Goal: Transaction & Acquisition: Register for event/course

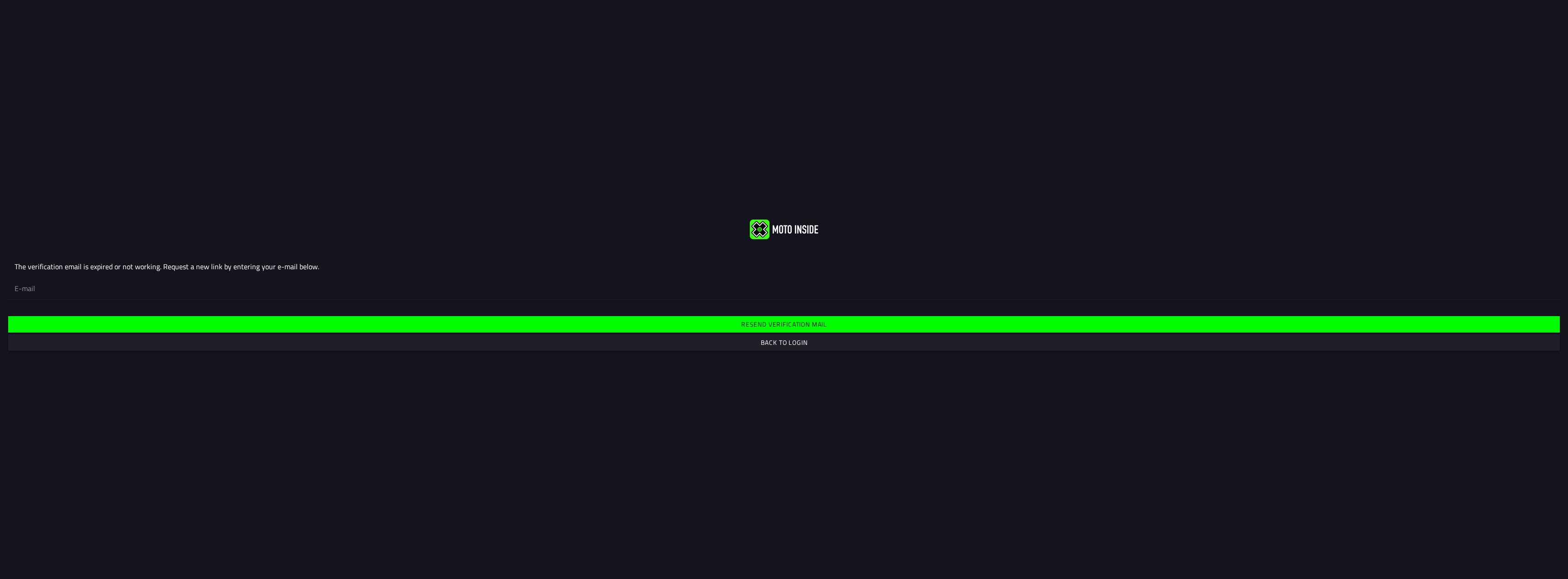
click at [0, 0] on slot "Back to login" at bounding box center [0, 0] width 0 height 0
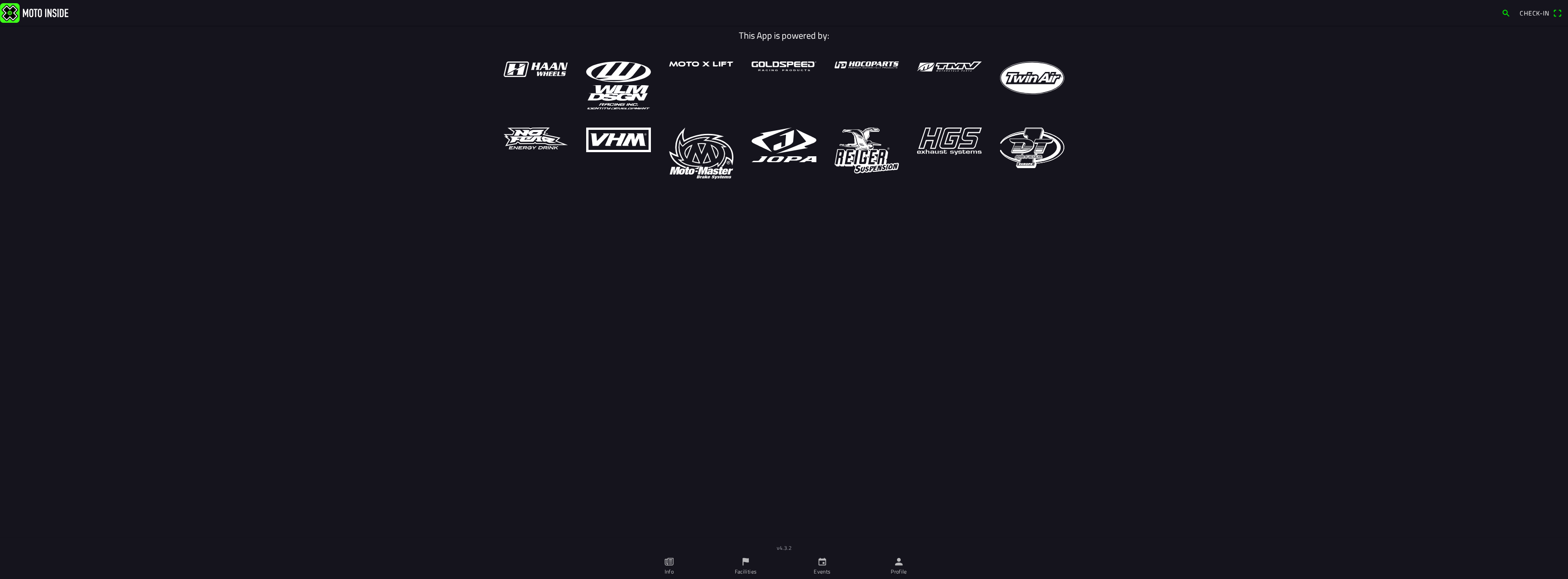
click at [1532, 14] on span "Check-in" at bounding box center [1534, 13] width 30 height 10
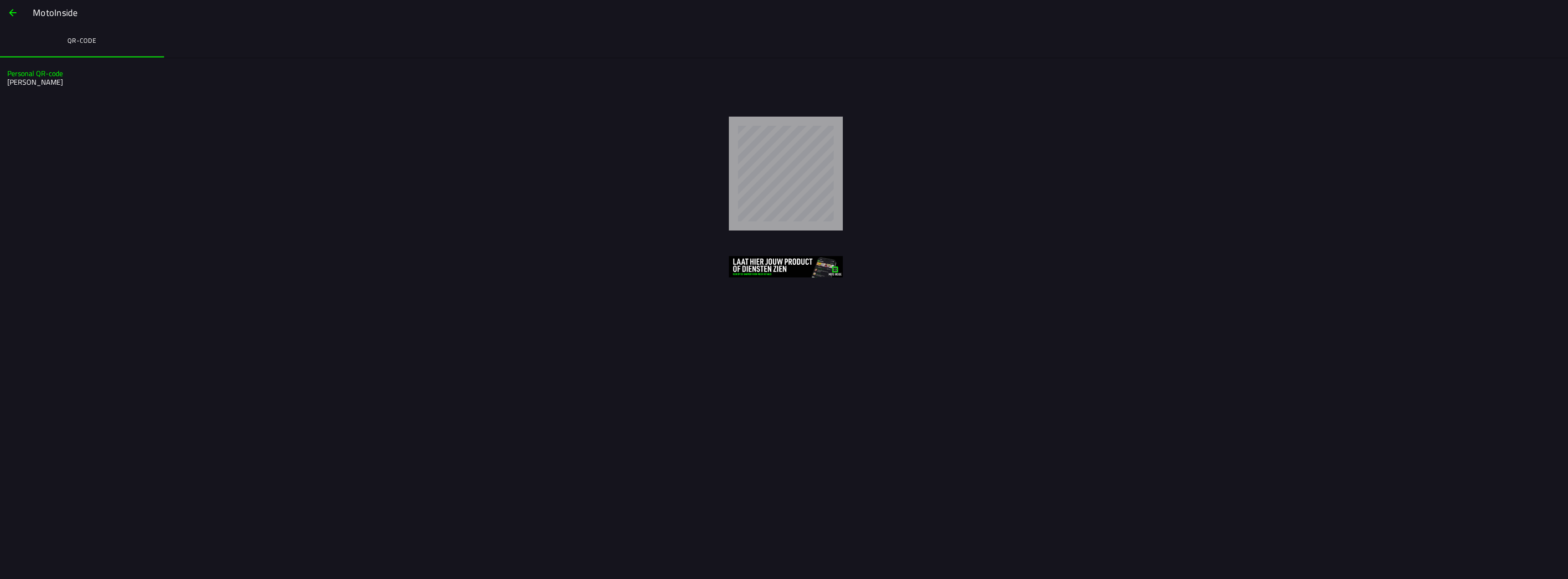
click at [0, 0] on slot "MotoInside" at bounding box center [0, 0] width 0 height 0
click at [14, 14] on span "button" at bounding box center [13, 12] width 11 height 22
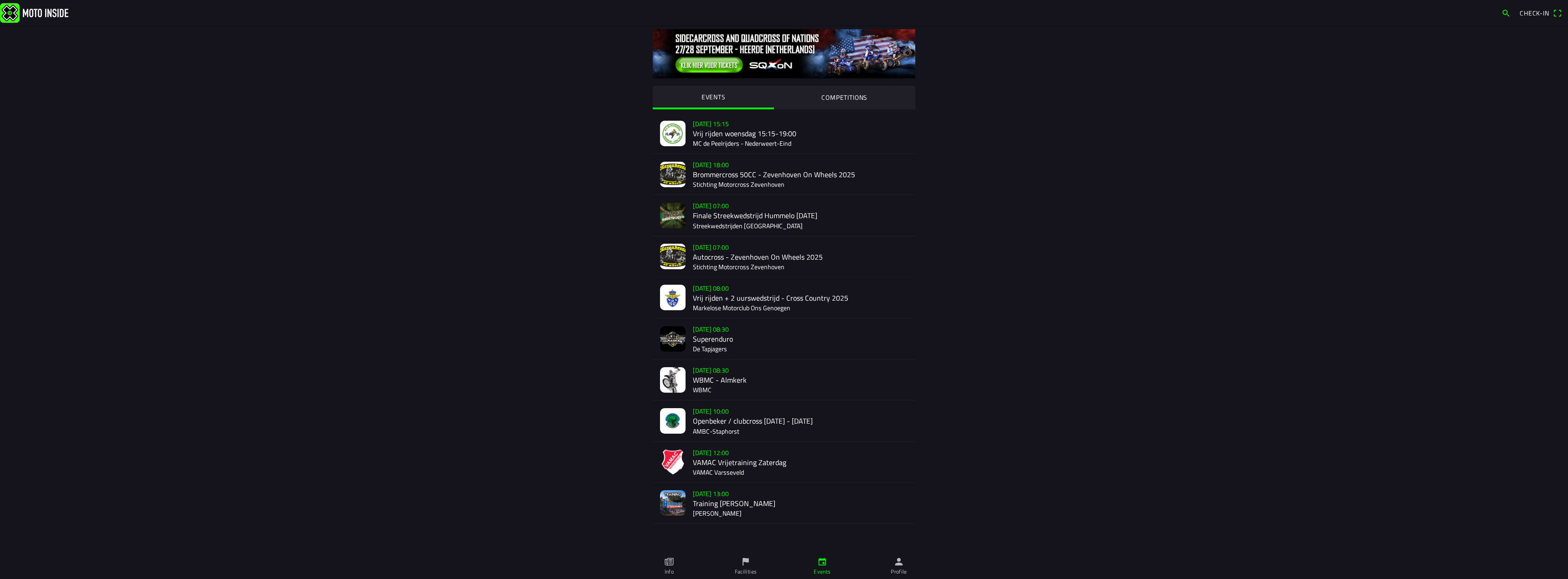
click at [717, 63] on img at bounding box center [784, 54] width 262 height 50
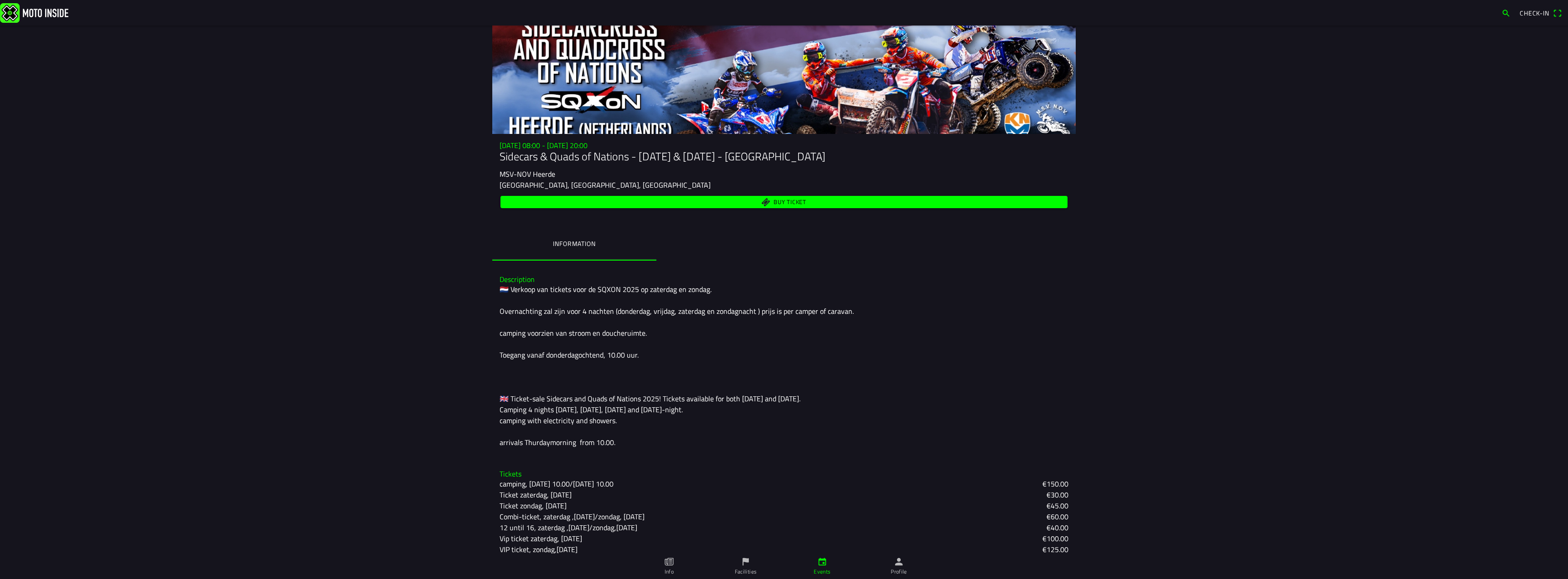
scroll to position [85, 0]
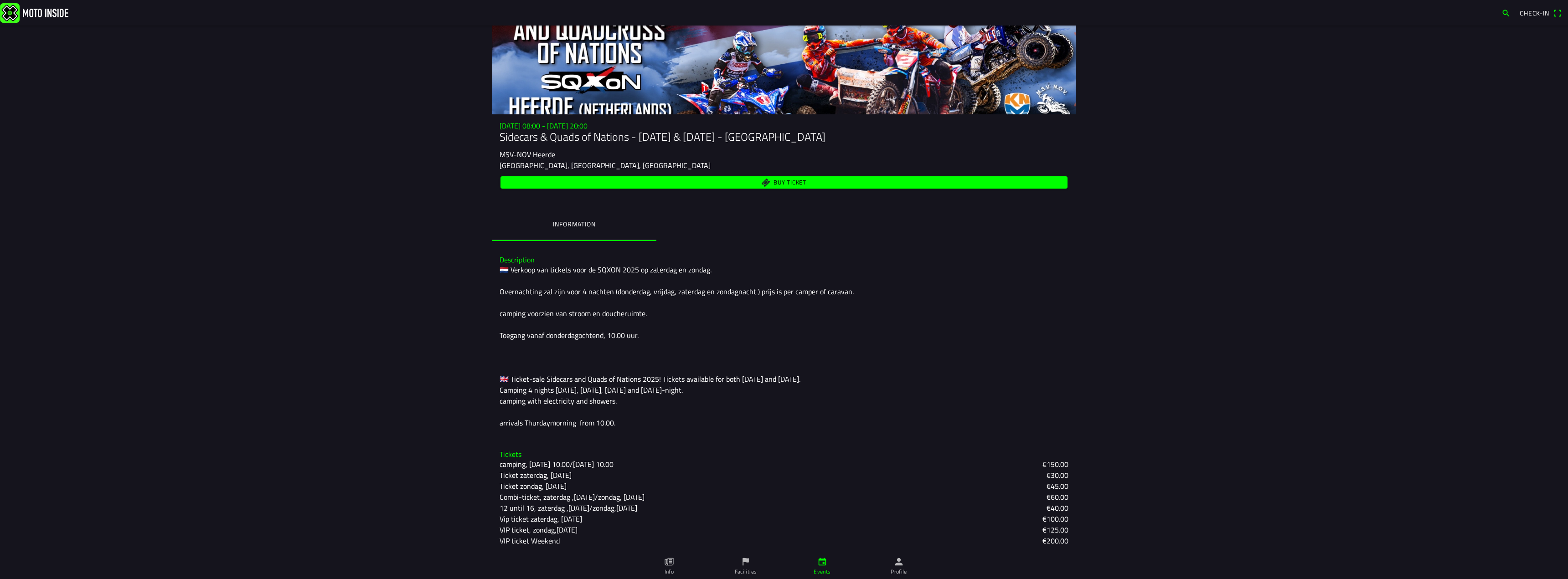
click at [0, 0] on slot "€150.00" at bounding box center [0, 0] width 0 height 0
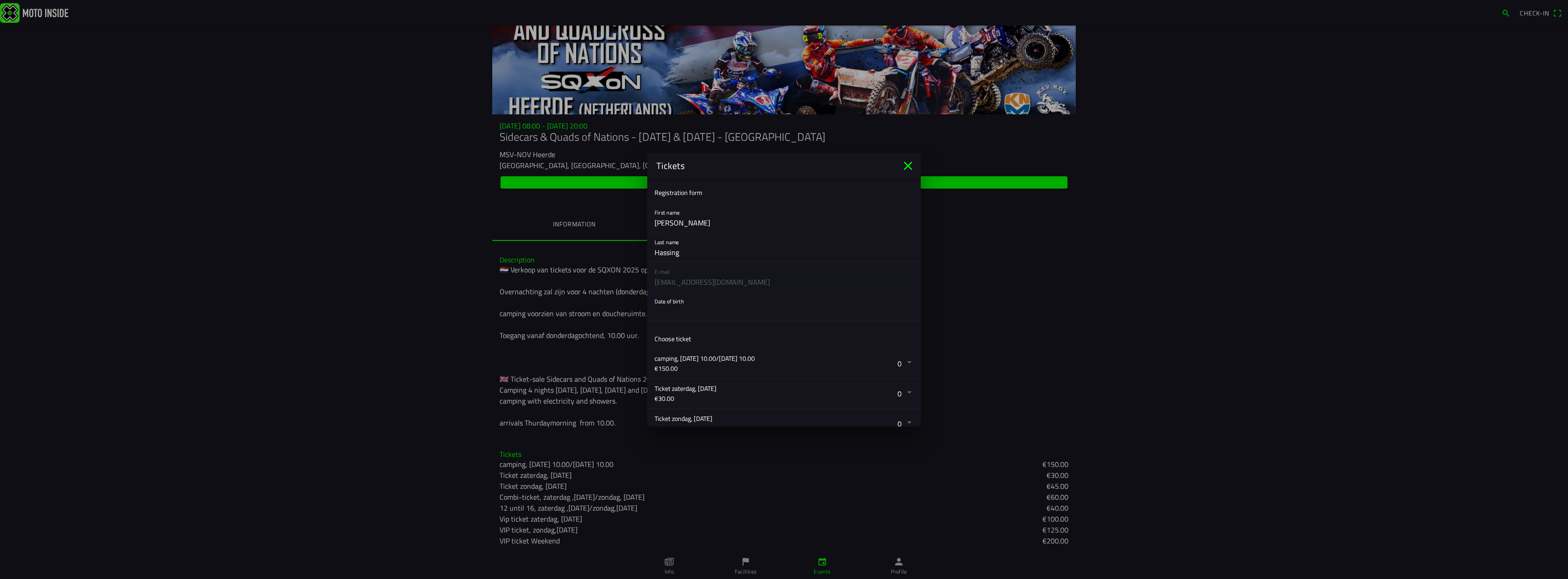
click at [730, 312] on button "button" at bounding box center [787, 306] width 266 height 29
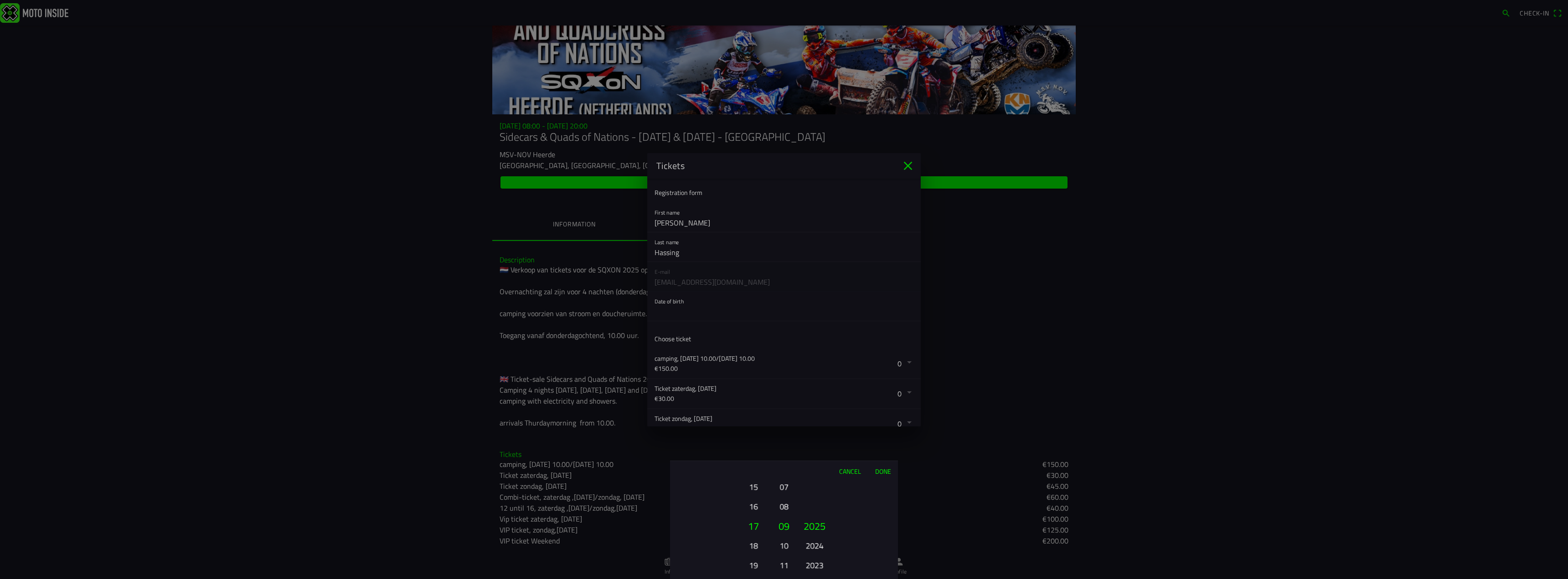
click at [817, 533] on button "2025" at bounding box center [814, 525] width 31 height 20
click at [754, 488] on button "15" at bounding box center [753, 486] width 25 height 16
click at [754, 488] on button "13" at bounding box center [753, 486] width 25 height 16
click at [755, 506] on button "12" at bounding box center [753, 506] width 25 height 16
click at [786, 506] on button "08" at bounding box center [784, 506] width 13 height 16
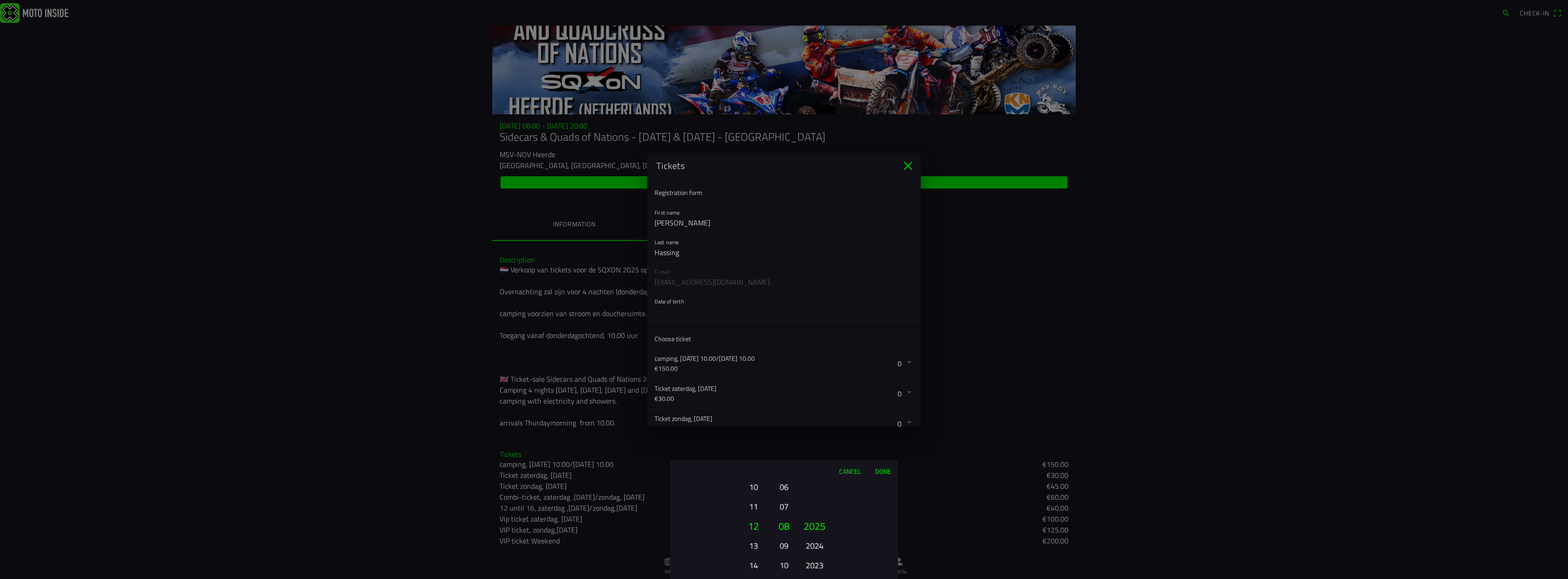
click at [818, 567] on button "2023" at bounding box center [814, 565] width 25 height 16
click at [818, 567] on button "2021" at bounding box center [814, 565] width 25 height 16
click at [818, 567] on button "2019" at bounding box center [814, 565] width 25 height 16
click at [818, 567] on button "2017" at bounding box center [814, 565] width 25 height 16
click at [818, 567] on button "2015" at bounding box center [814, 565] width 25 height 16
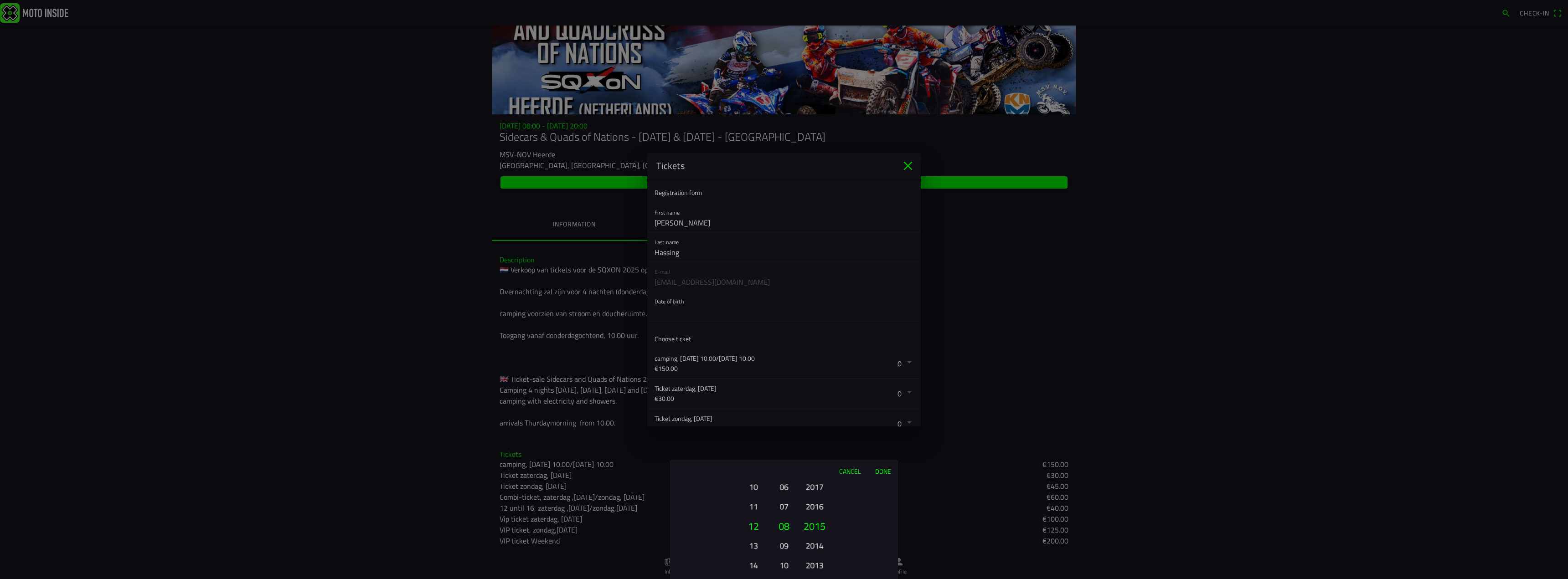
click at [818, 567] on button "2013" at bounding box center [814, 565] width 25 height 16
click at [818, 567] on button "2011" at bounding box center [814, 565] width 25 height 16
click at [818, 567] on button "2007" at bounding box center [814, 565] width 25 height 16
click at [818, 566] on div "2025 2024 2023 2022 2021 2020 2019 2018 2017 2016 2015 2014 2013 2012 2011 2010…" at bounding box center [814, 565] width 31 height 98
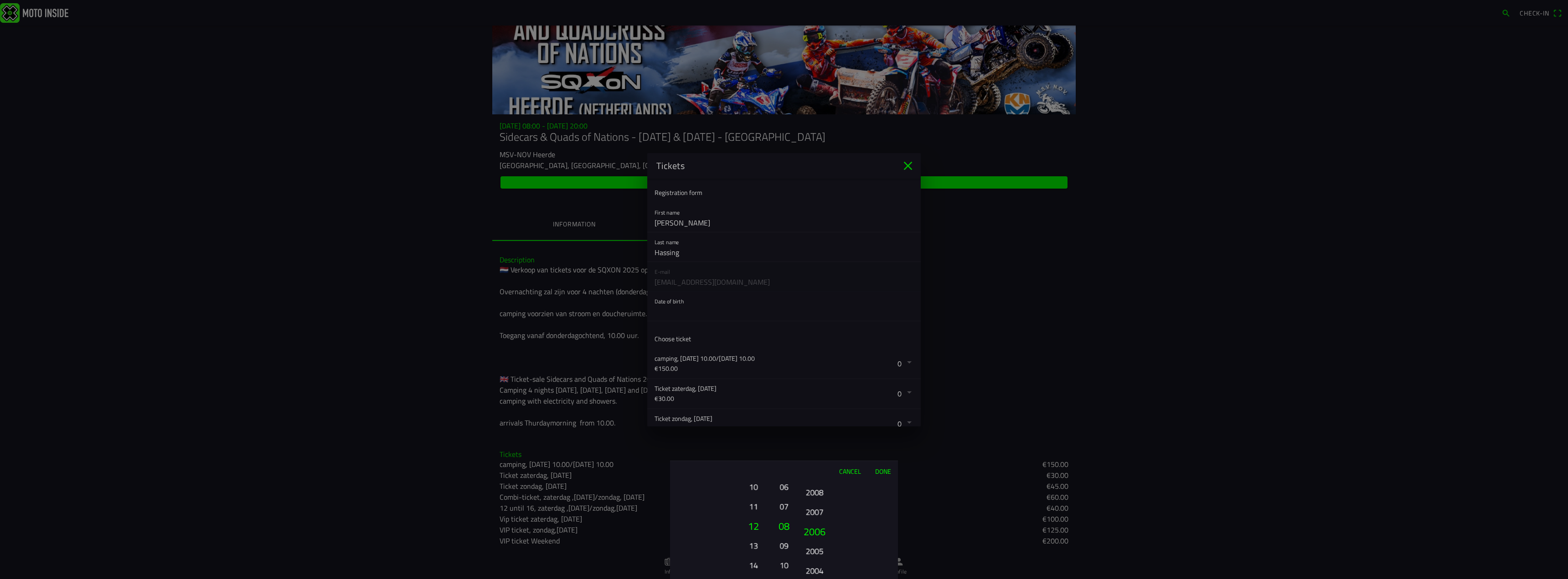
click at [818, 566] on button "2004" at bounding box center [814, 570] width 25 height 16
click at [818, 566] on button "2002" at bounding box center [814, 565] width 25 height 16
click at [818, 566] on button "2000" at bounding box center [814, 565] width 25 height 16
click at [818, 566] on div "2025 2024 2023 2022 2021 2020 2019 2018 2017 2016 2015 2014 2013 2012 2011 2010…" at bounding box center [814, 565] width 31 height 98
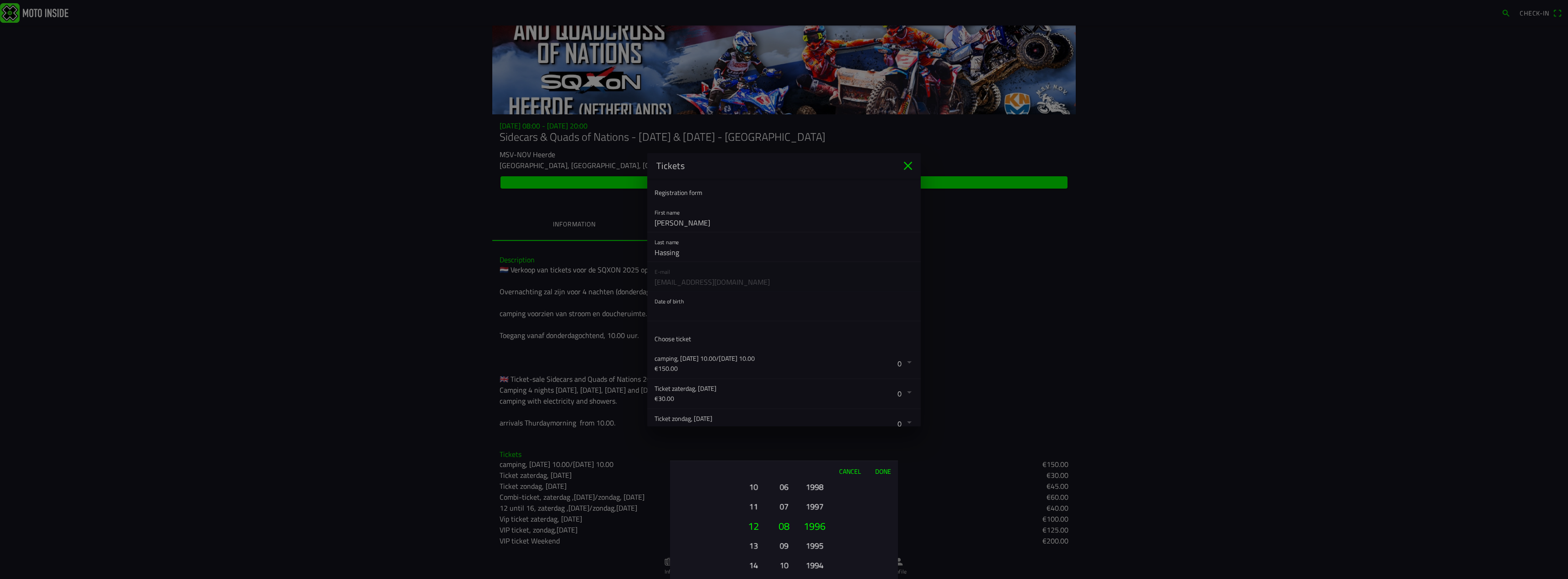
click at [818, 566] on button "1994" at bounding box center [814, 565] width 25 height 16
click at [818, 566] on button "1992" at bounding box center [814, 565] width 25 height 16
click at [818, 566] on button "1990" at bounding box center [814, 565] width 25 height 16
click at [818, 566] on ion-picker-column "2025 2024 2023 2022 2021 2020 2019 2018 2017 2016 2015 2014 2013 2012 2011 2010…" at bounding box center [846, 529] width 102 height 98
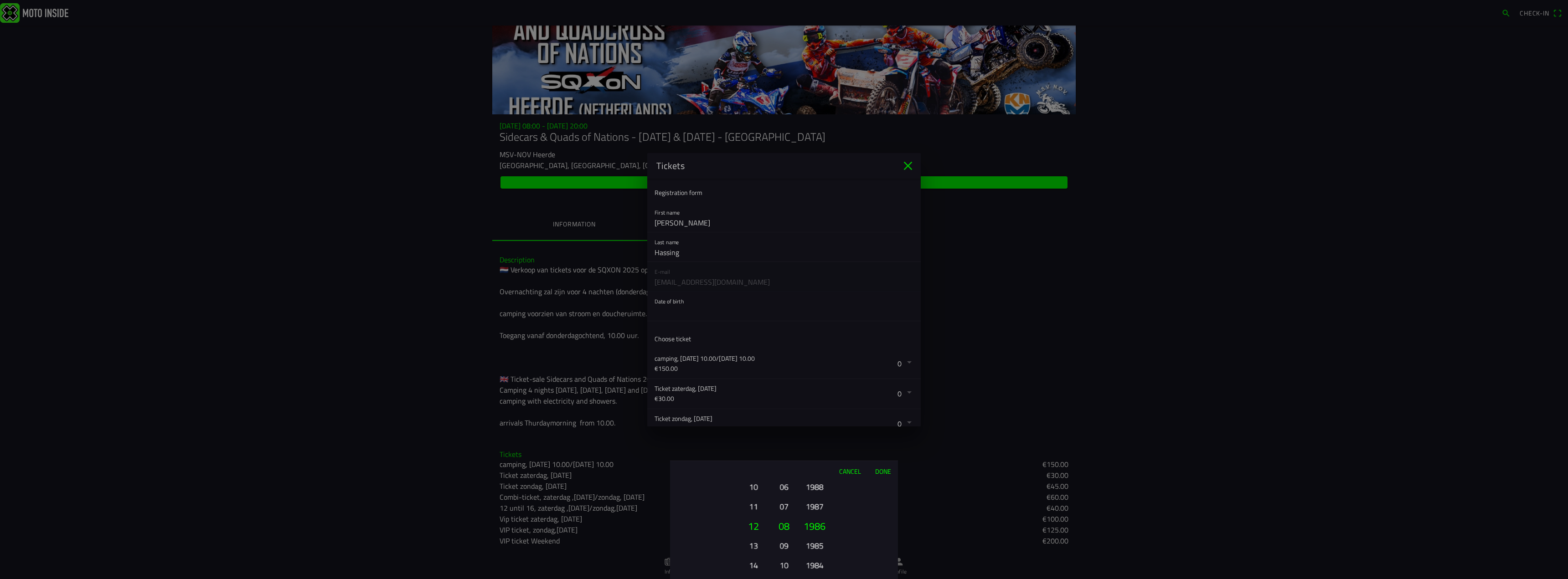
click at [818, 566] on button "1984" at bounding box center [814, 565] width 25 height 16
click at [818, 566] on button "1980" at bounding box center [814, 565] width 25 height 16
click at [818, 566] on ion-picker-column "2025 2024 2023 2022 2021 2020 2019 2018 2017 2016 2015 2014 2013 2012 2011 2010…" at bounding box center [846, 529] width 102 height 98
click at [818, 566] on button "1976" at bounding box center [814, 565] width 25 height 16
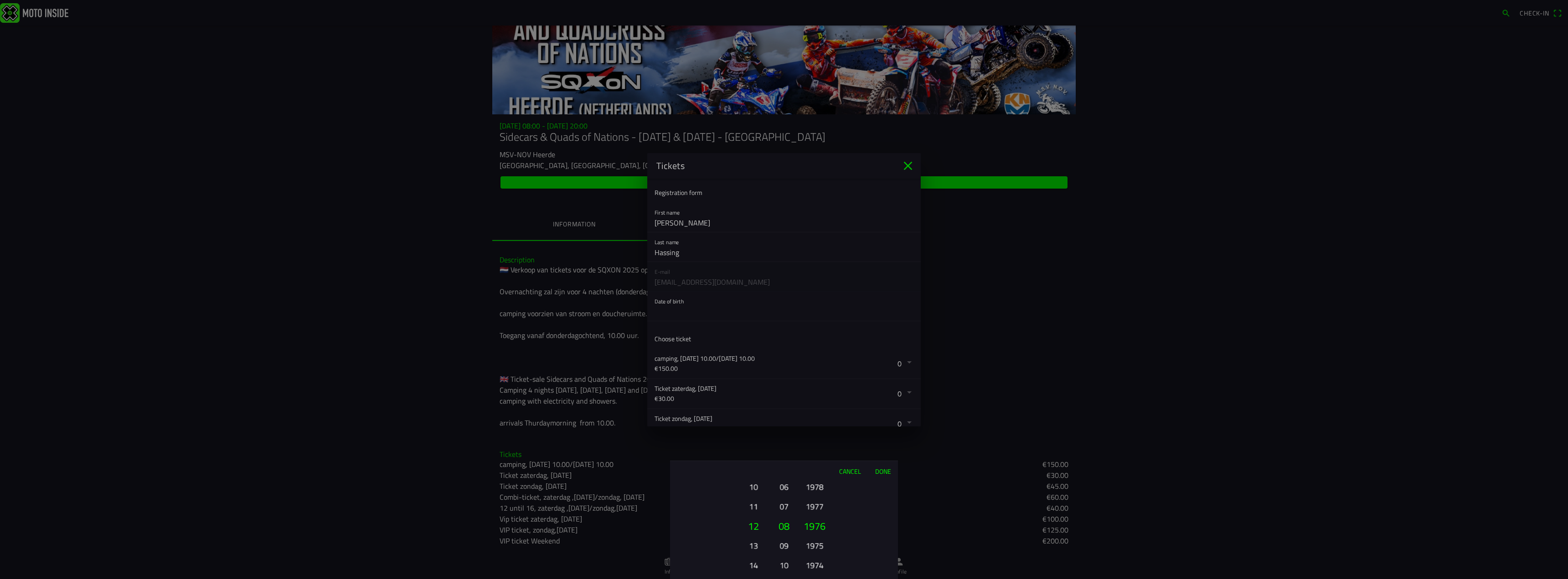
click at [818, 546] on button "1975" at bounding box center [814, 545] width 25 height 16
click at [884, 470] on button "Done" at bounding box center [883, 470] width 30 height 20
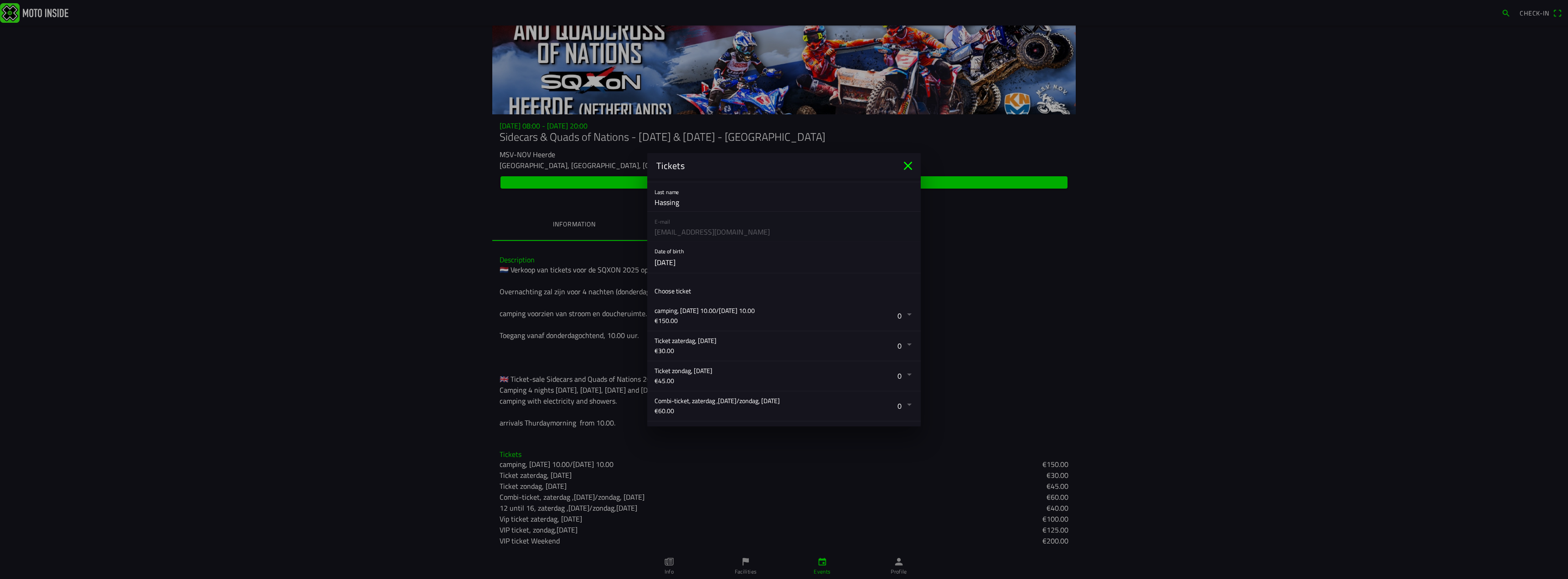
scroll to position [91, 0]
click at [901, 273] on button "button" at bounding box center [787, 275] width 266 height 30
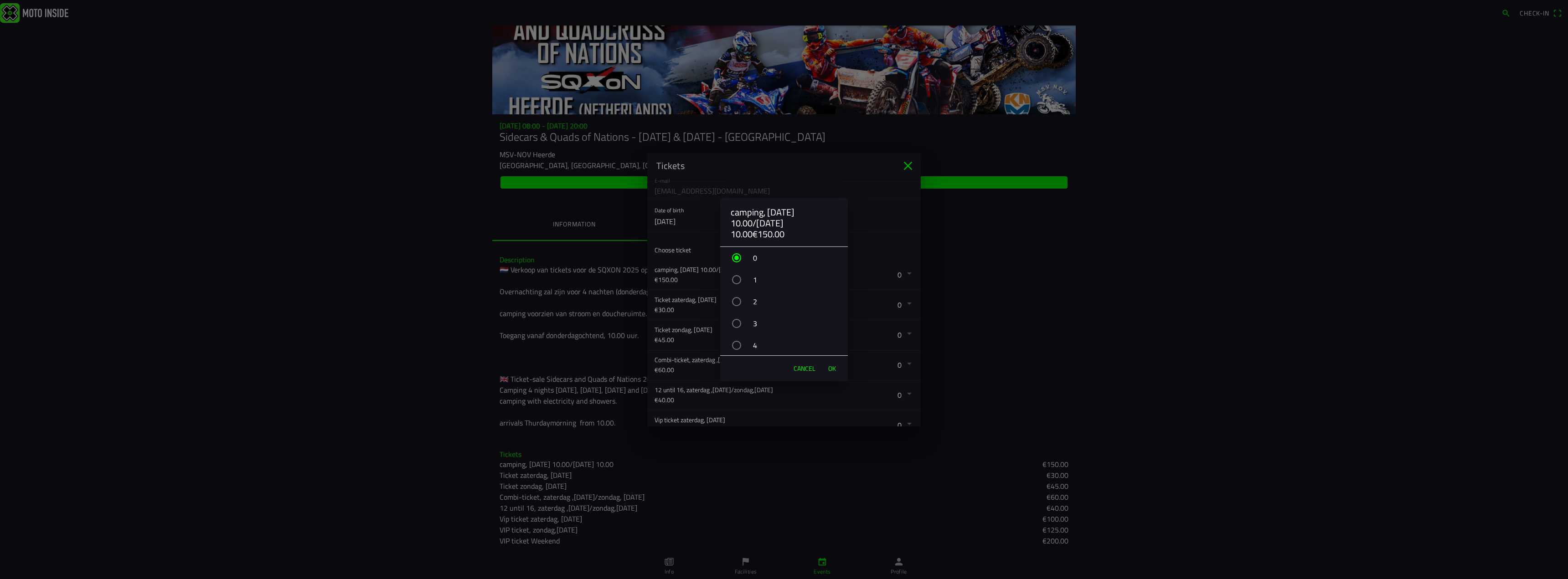
click at [736, 280] on div "button" at bounding box center [736, 279] width 9 height 9
click at [830, 369] on span "OK" at bounding box center [832, 368] width 8 height 9
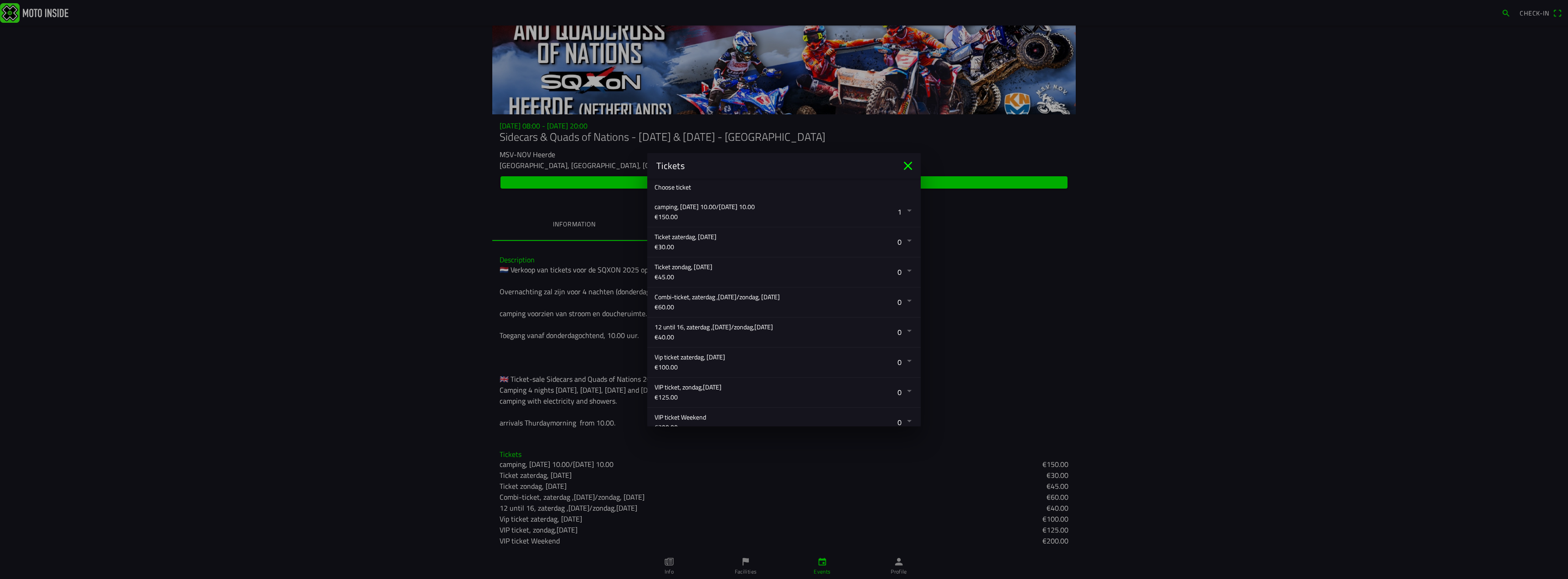
scroll to position [156, 0]
click at [901, 298] on button "button" at bounding box center [787, 300] width 266 height 30
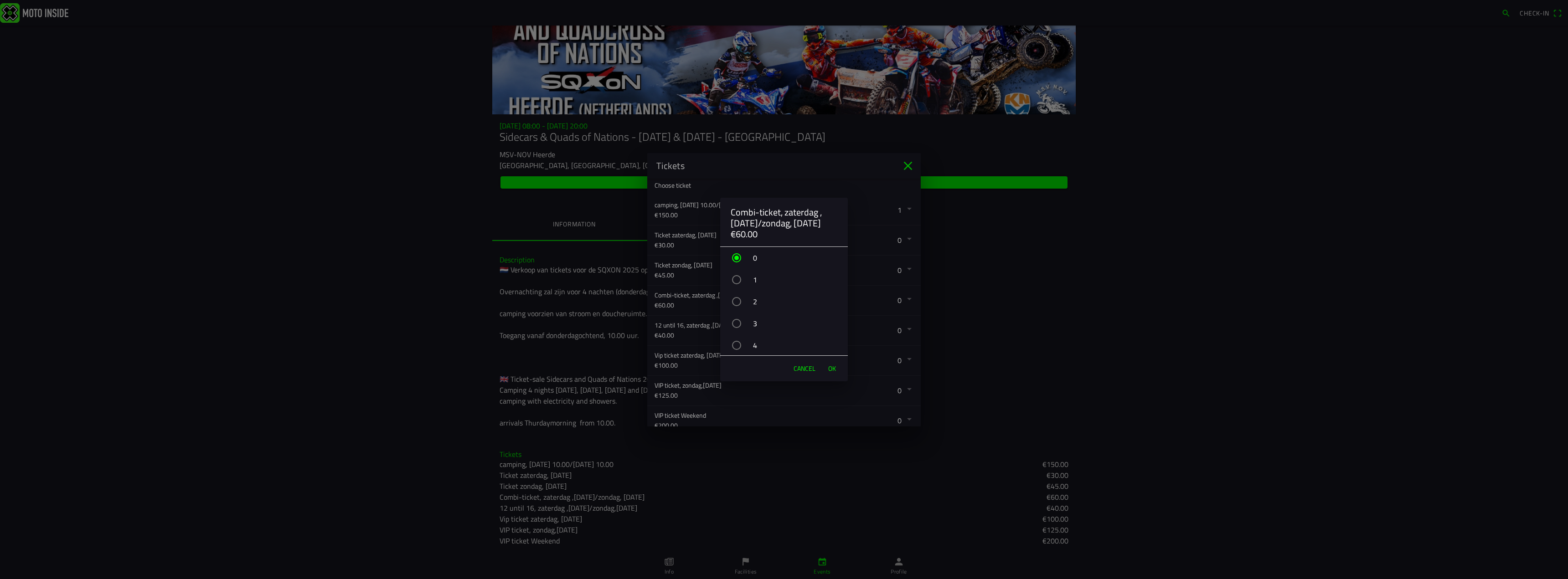
click at [736, 280] on div "button" at bounding box center [736, 279] width 9 height 9
click at [835, 369] on span "OK" at bounding box center [832, 368] width 8 height 9
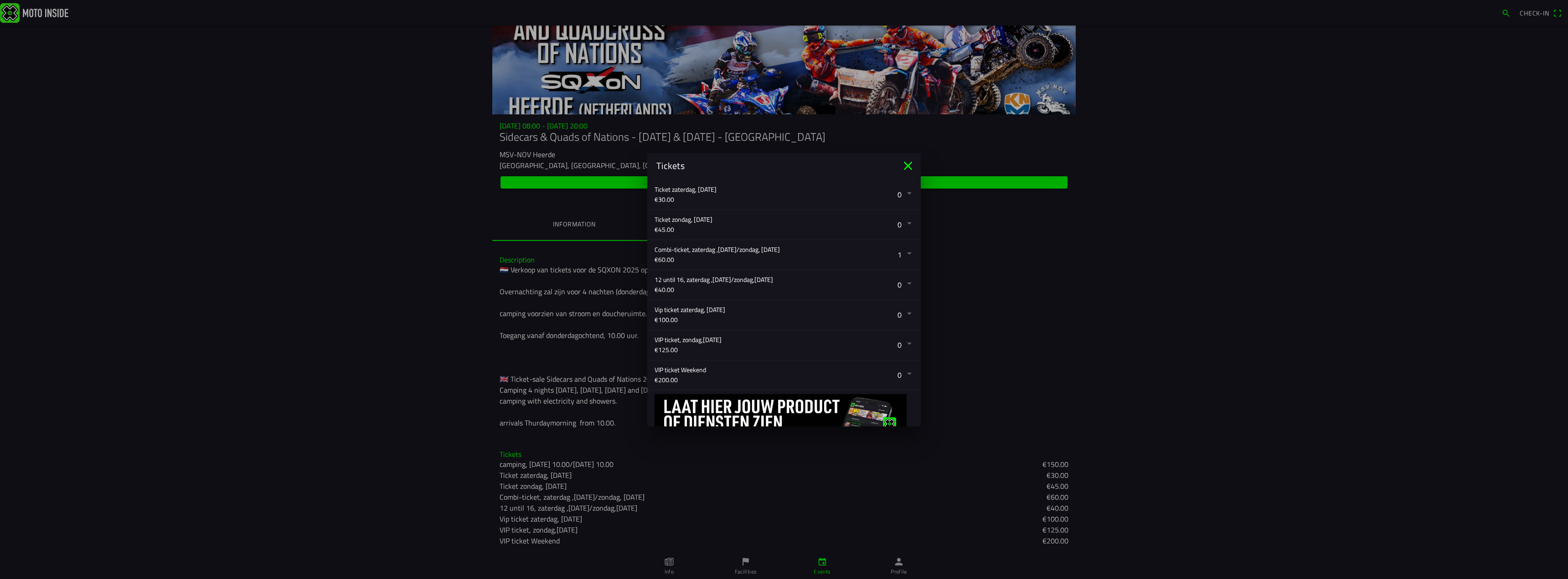
scroll to position [242, 0]
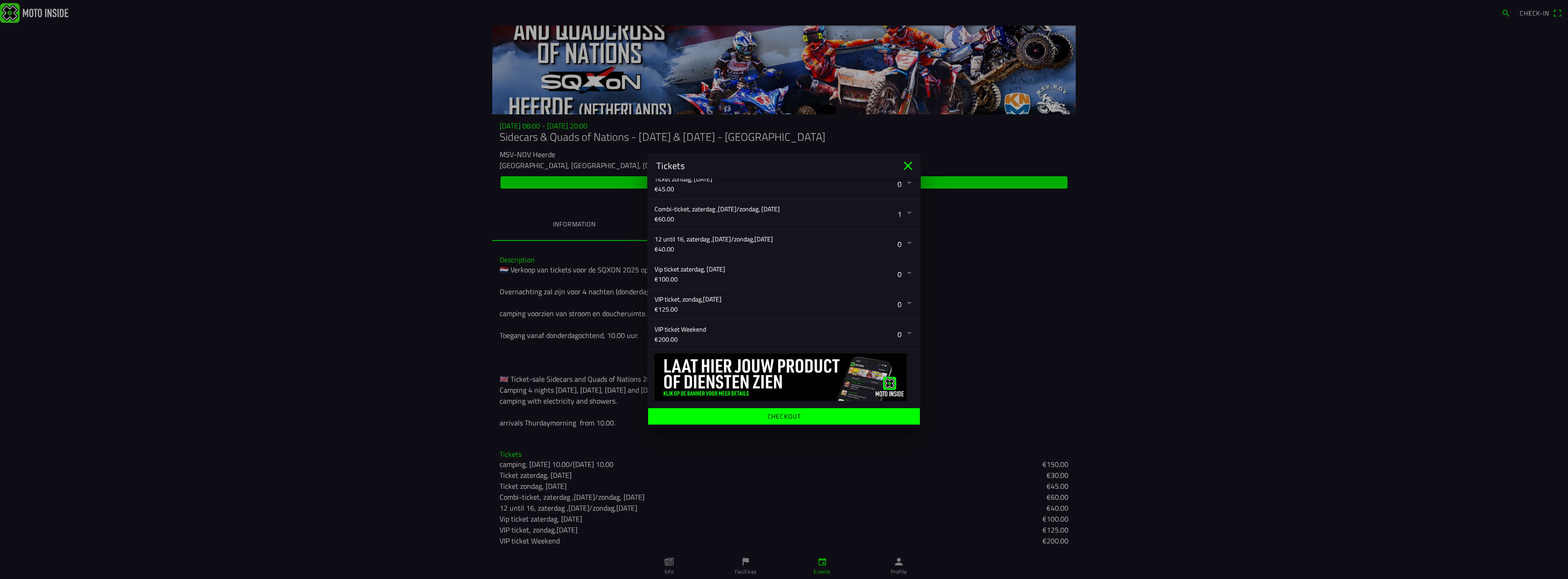
click at [786, 416] on ion-label "Checkout" at bounding box center [784, 416] width 34 height 6
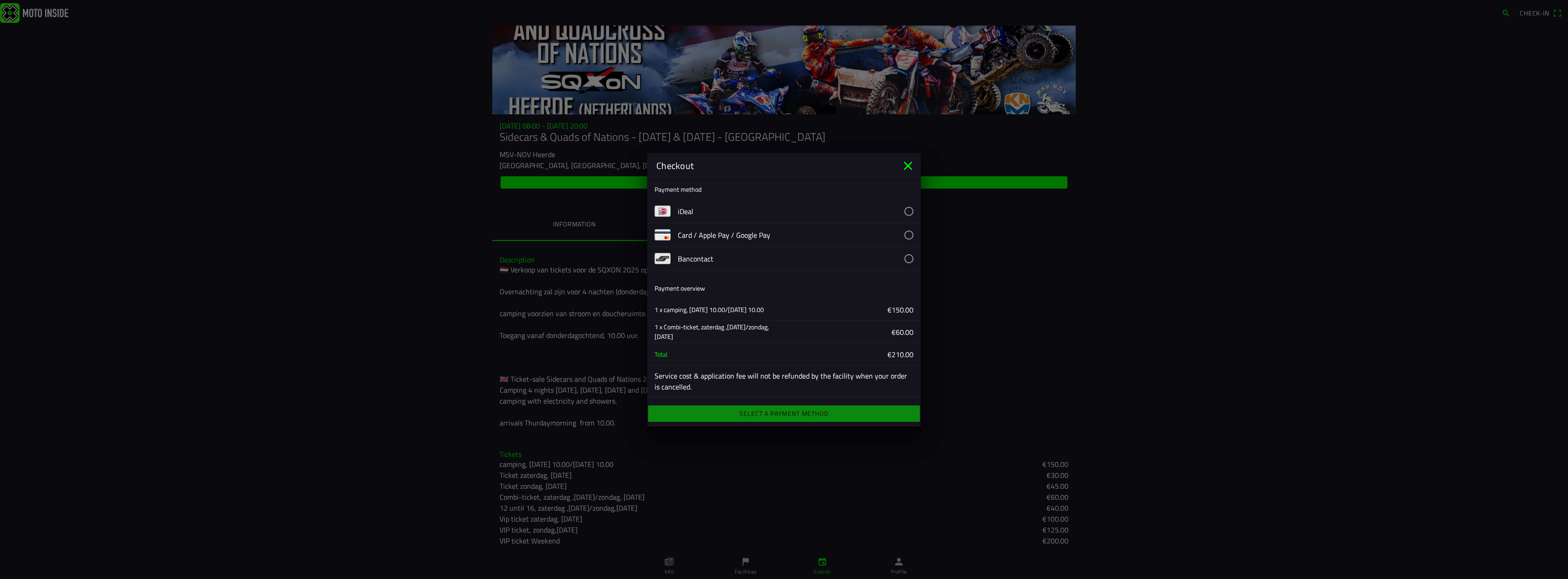
scroll to position [0, 0]
click at [901, 213] on button "button" at bounding box center [799, 214] width 243 height 23
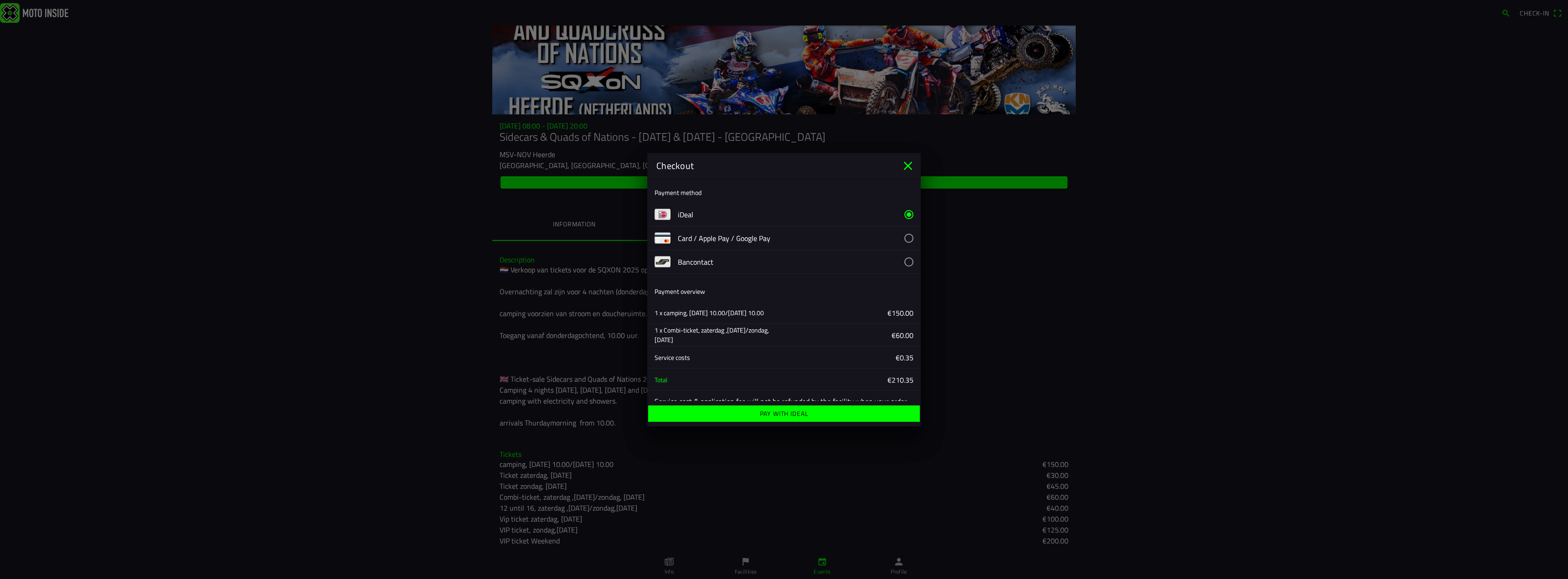
click at [796, 414] on ion-label "Pay with iDeal" at bounding box center [784, 414] width 49 height 6
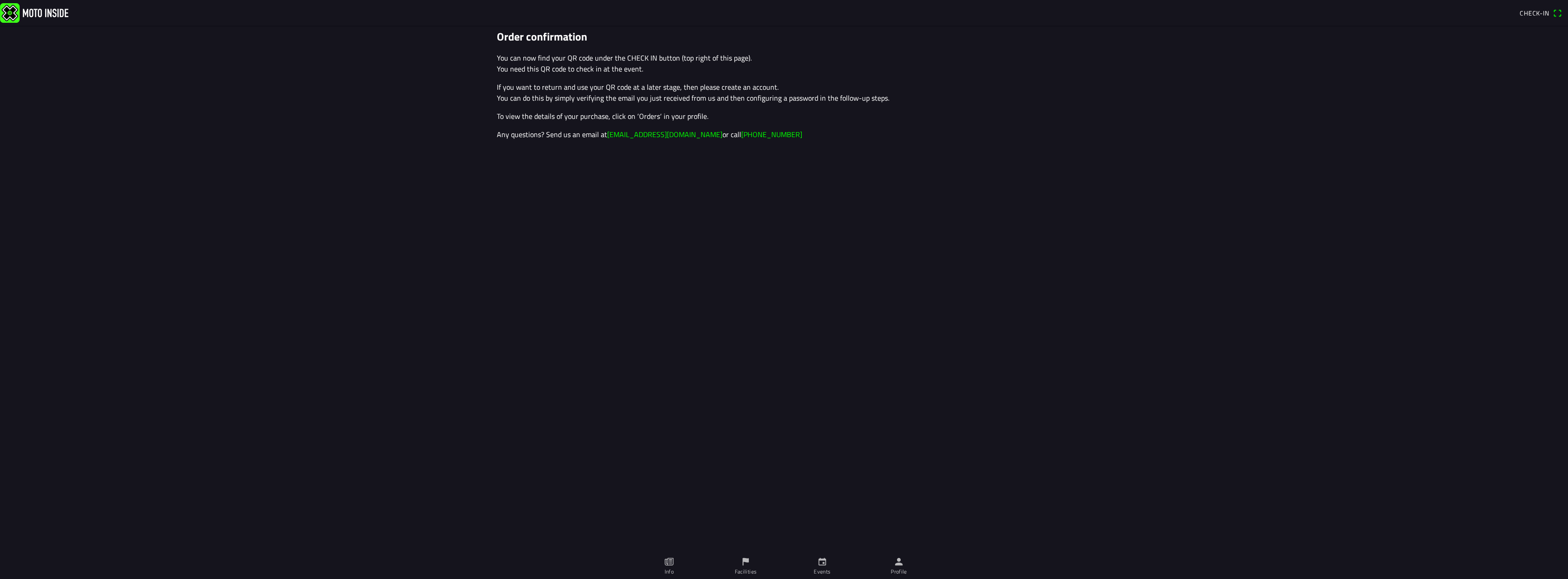
click at [1539, 12] on span "Check-in" at bounding box center [1534, 13] width 30 height 10
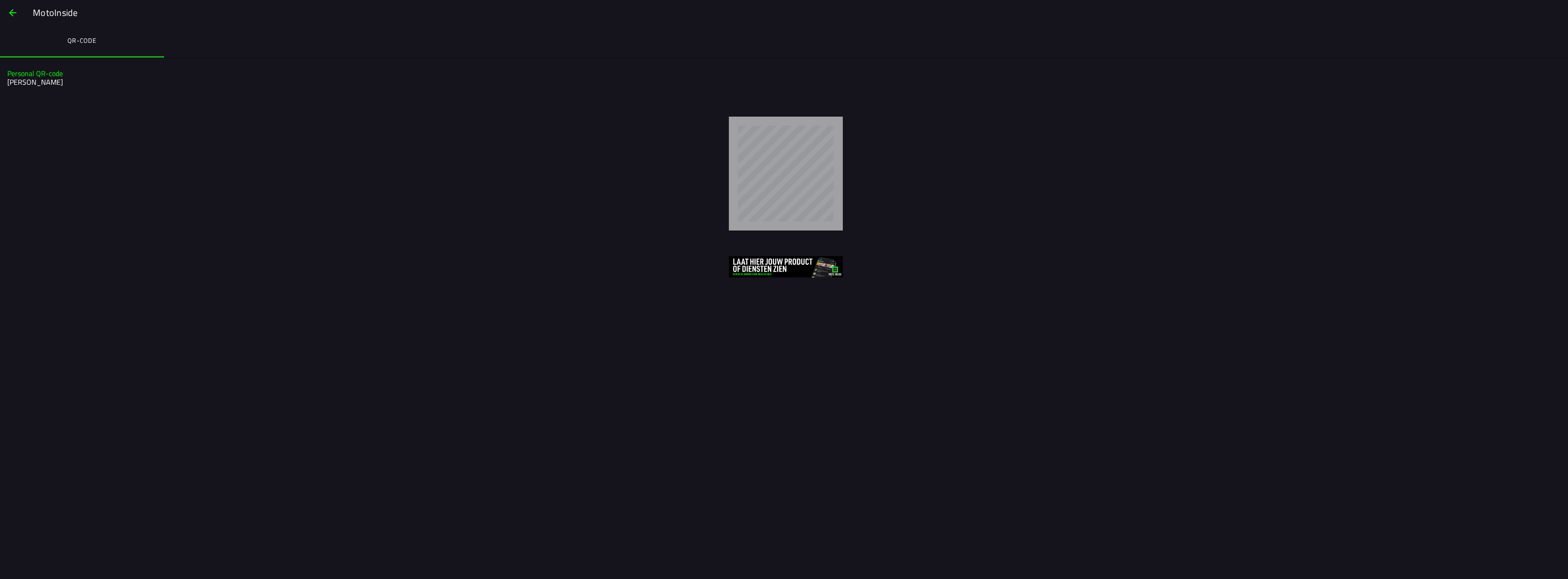
click at [7, 10] on span "button" at bounding box center [13, 12] width 11 height 22
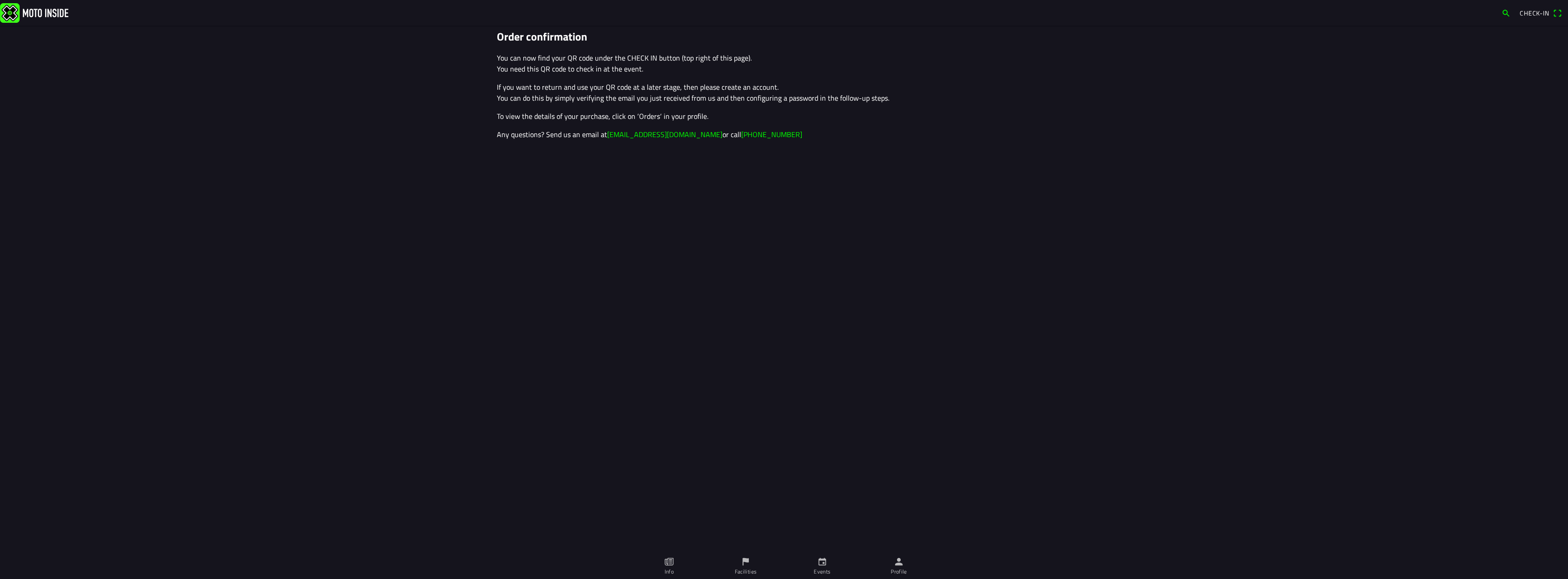
click at [38, 14] on img at bounding box center [34, 12] width 69 height 20
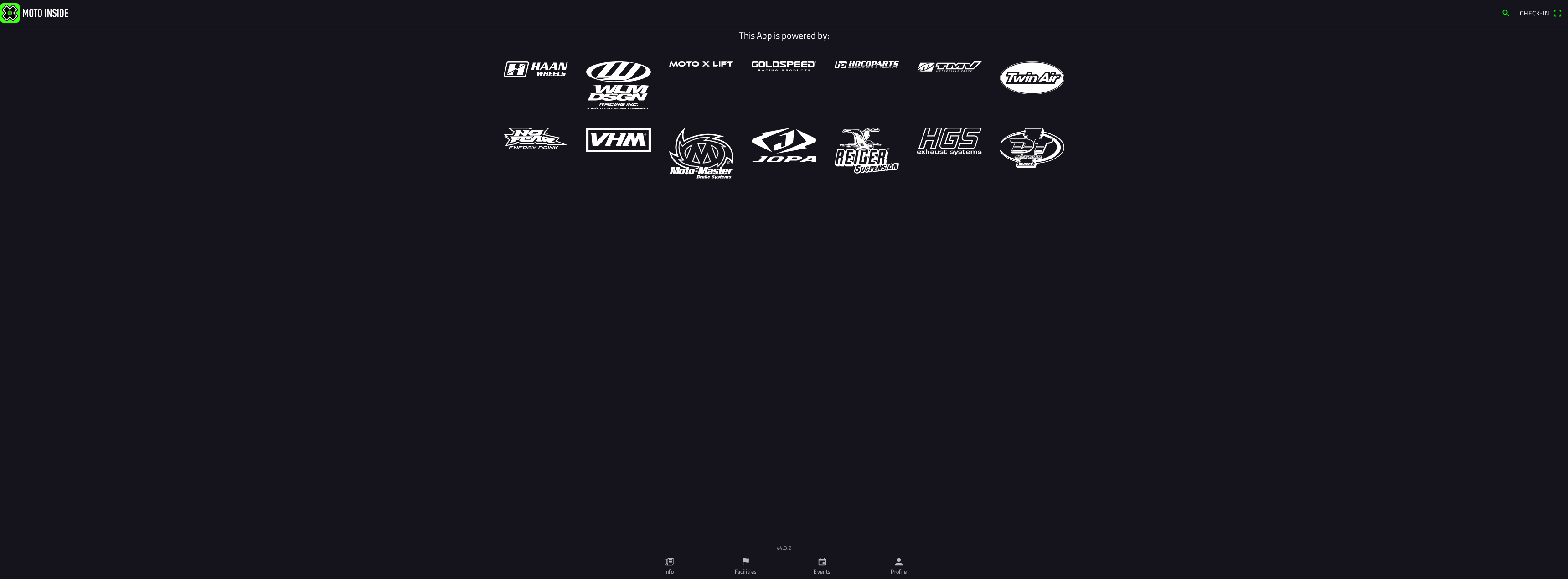
click at [34, 9] on img at bounding box center [34, 12] width 69 height 20
click at [14, 12] on img at bounding box center [34, 12] width 69 height 20
click at [671, 567] on ion-label "Info" at bounding box center [668, 571] width 9 height 8
